Goal: Use online tool/utility: Use online tool/utility

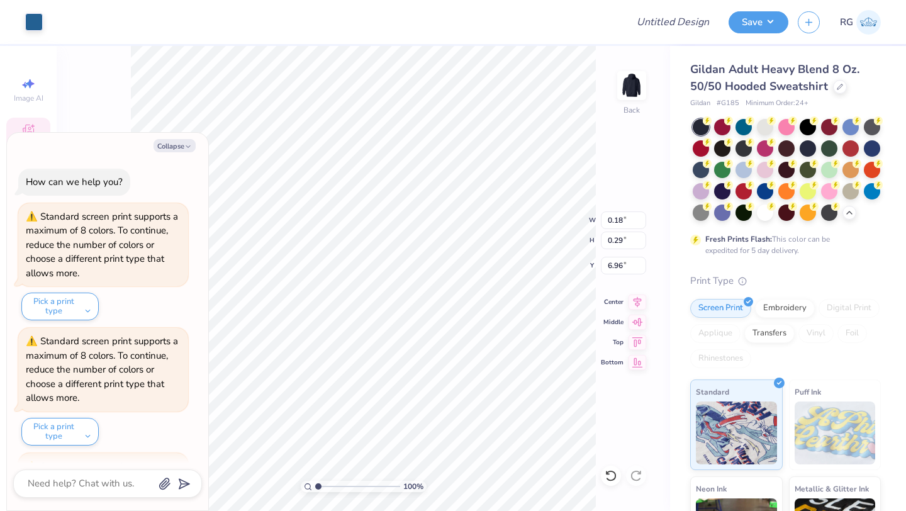
scroll to position [117, 0]
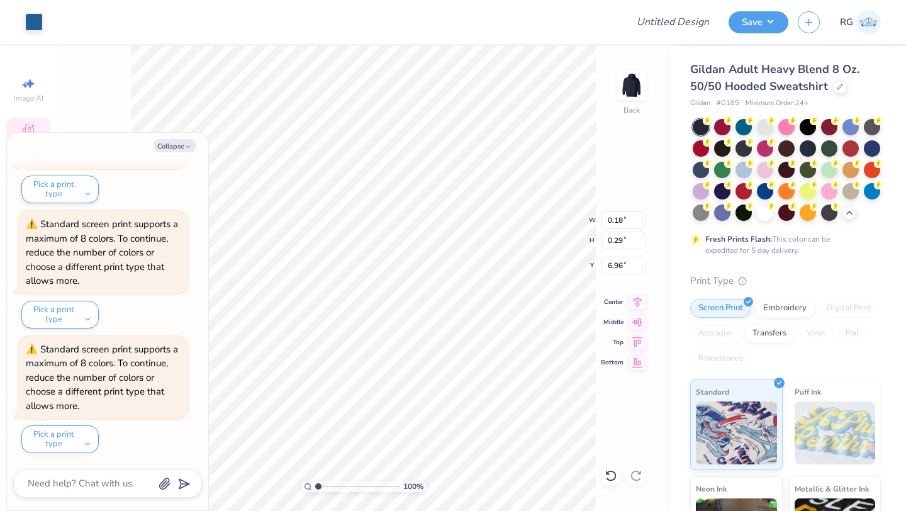
type input "2.07"
type input "0.13"
type input "7.48"
type textarea "x"
type input "3.80"
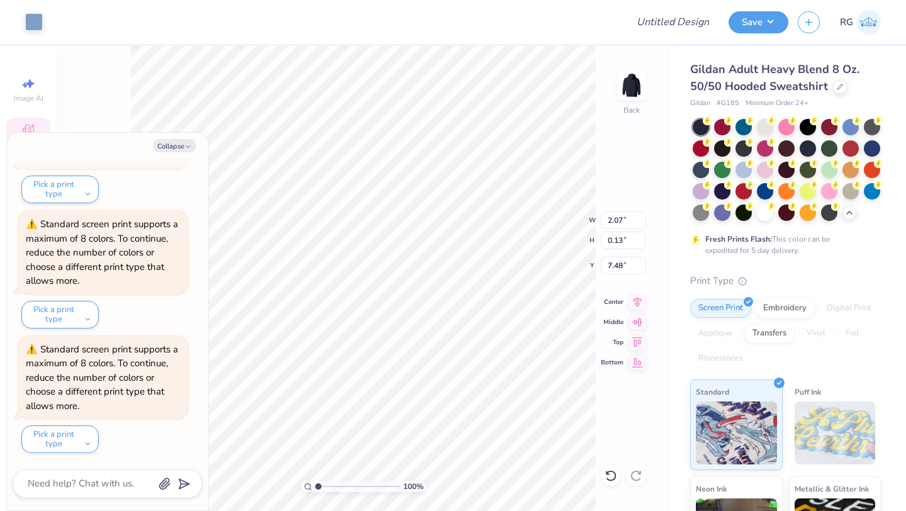
type input "4.99"
type input "3.41"
click at [171, 146] on button "Collapse" at bounding box center [174, 145] width 42 height 13
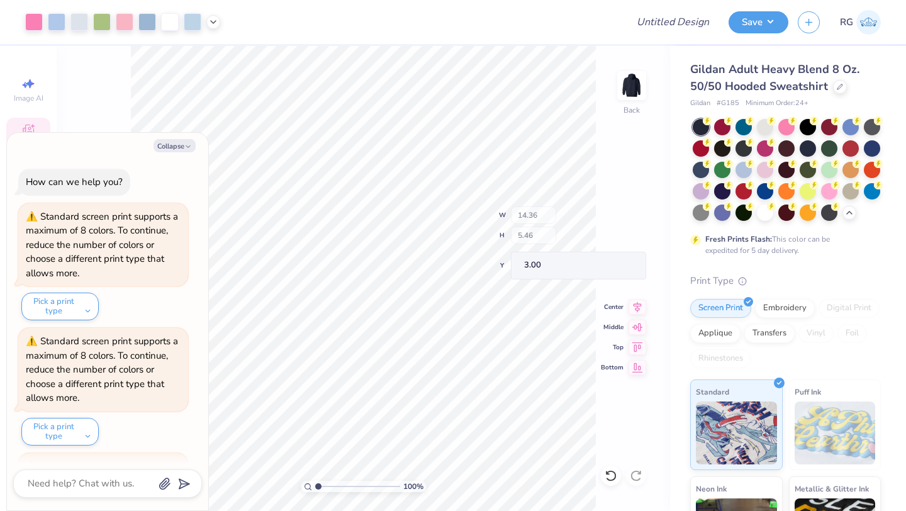
scroll to position [242, 0]
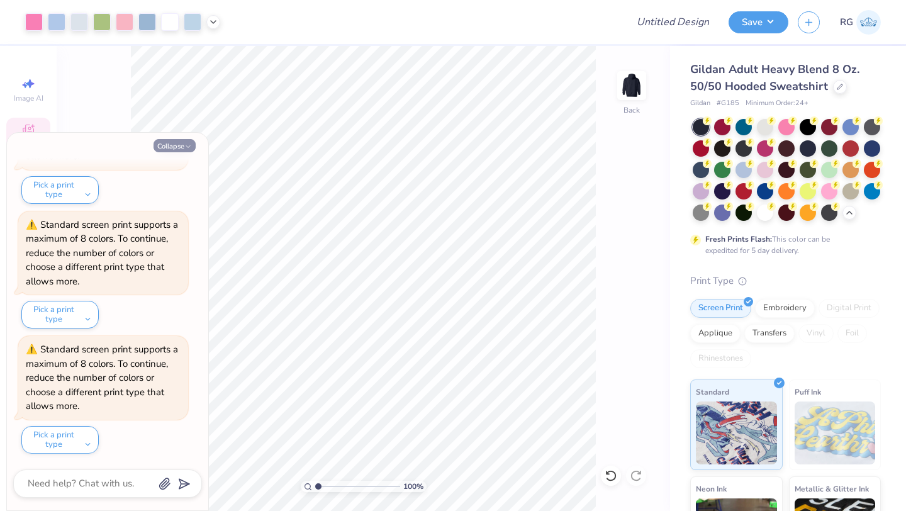
click at [168, 146] on button "Collapse" at bounding box center [174, 145] width 42 height 13
type textarea "x"
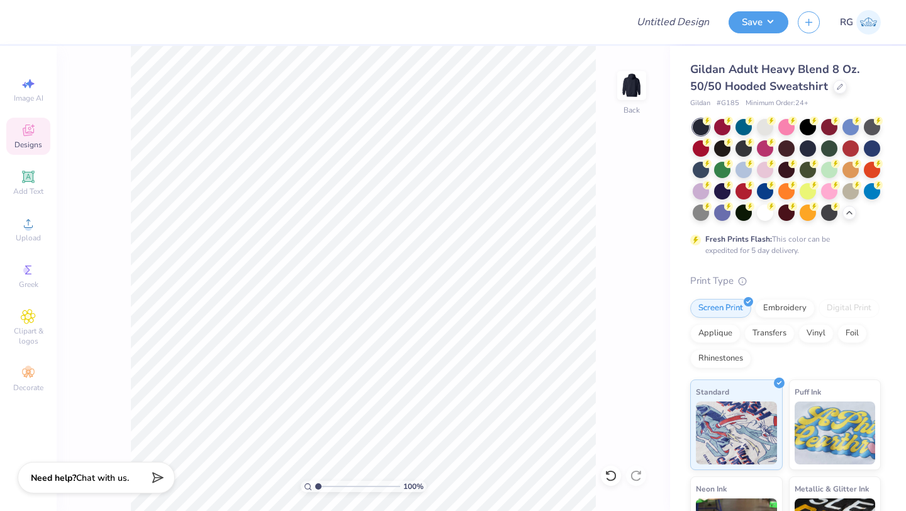
click at [28, 137] on icon at bounding box center [28, 130] width 15 height 15
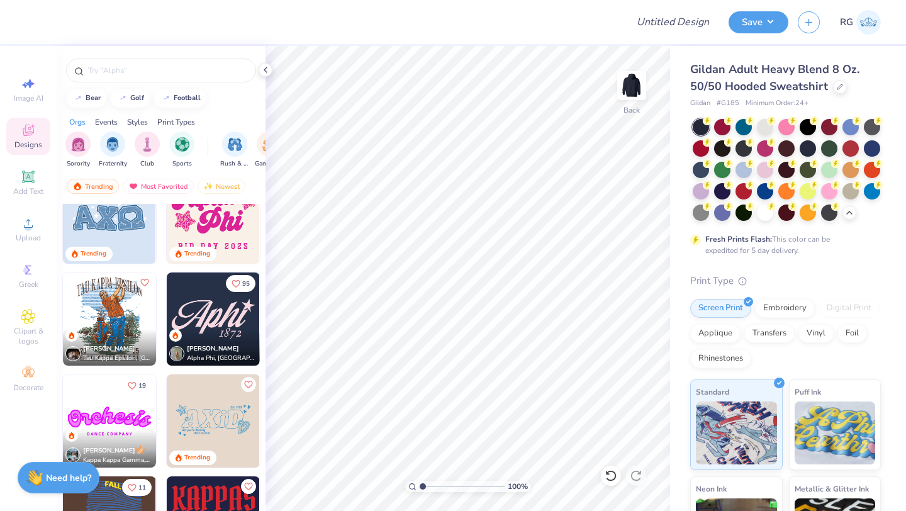
scroll to position [1271, 0]
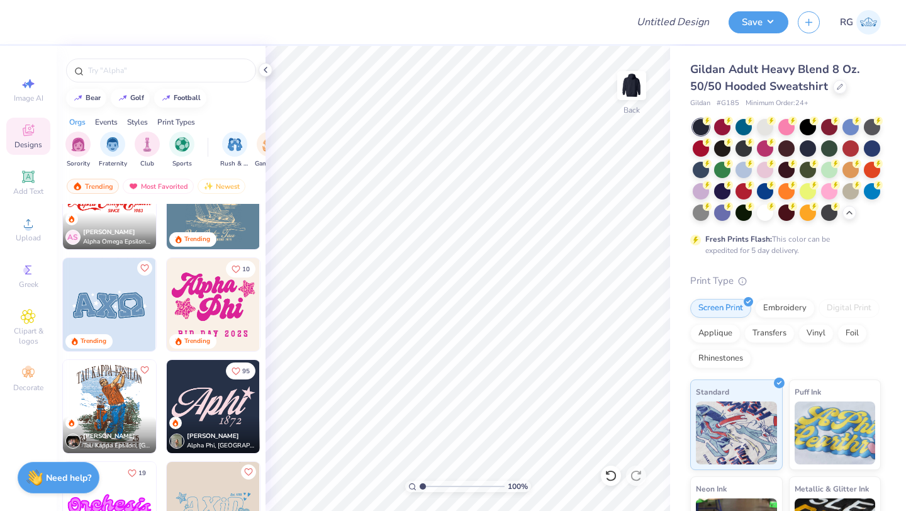
click at [123, 305] on img at bounding box center [109, 304] width 93 height 93
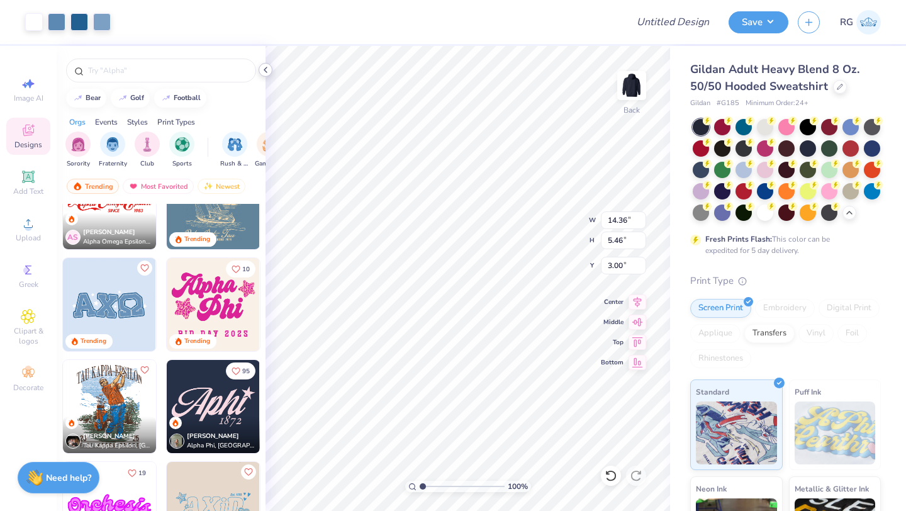
click at [265, 67] on icon at bounding box center [265, 70] width 10 height 10
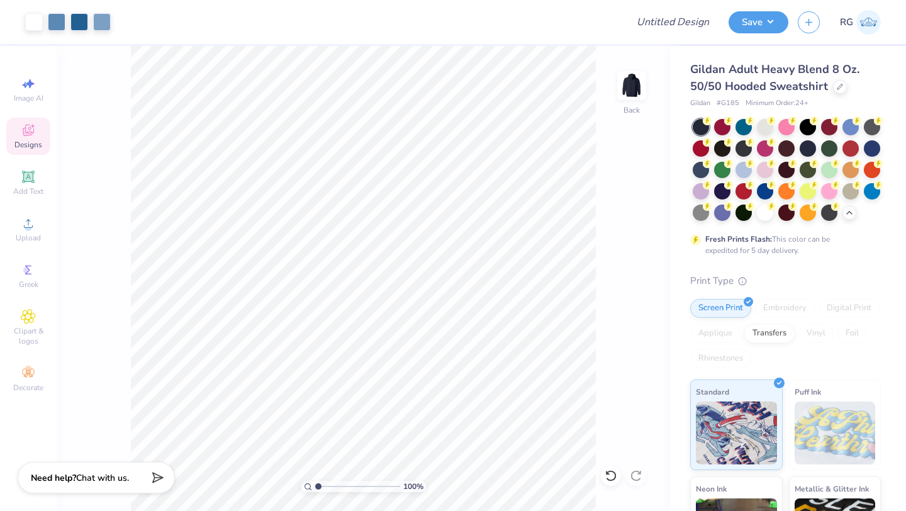
click at [30, 138] on div "Designs" at bounding box center [28, 136] width 44 height 37
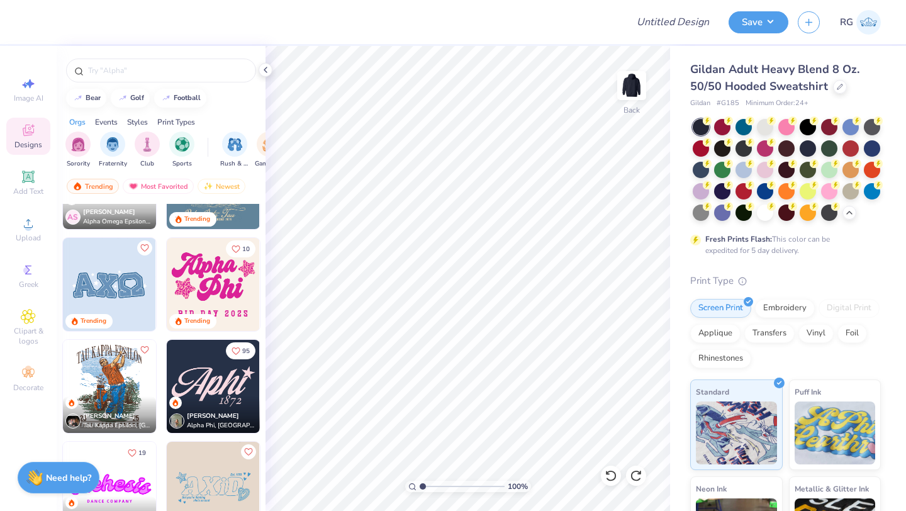
scroll to position [1366, 0]
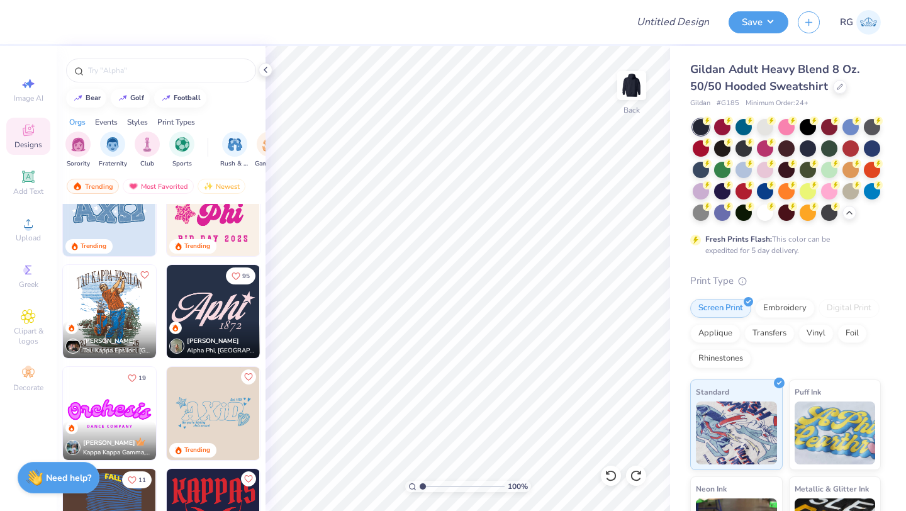
click at [221, 307] on img at bounding box center [213, 311] width 93 height 93
click at [269, 69] on icon at bounding box center [265, 70] width 10 height 10
